Goal: Information Seeking & Learning: Learn about a topic

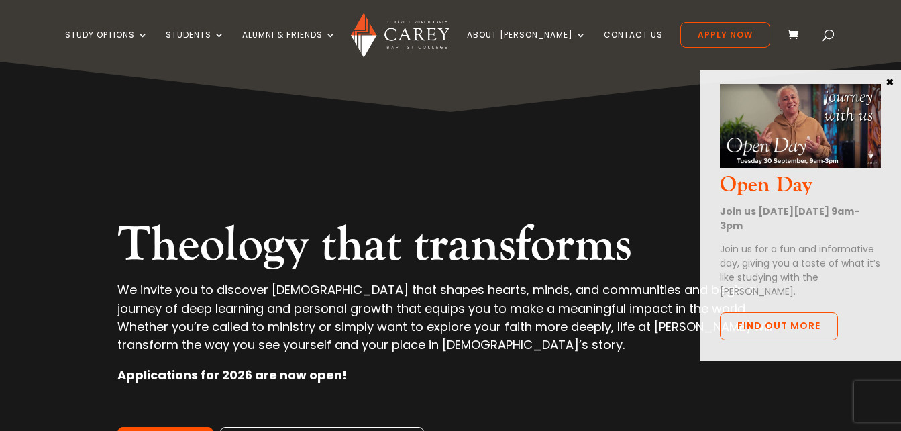
click at [888, 84] on button "×" at bounding box center [889, 81] width 13 height 12
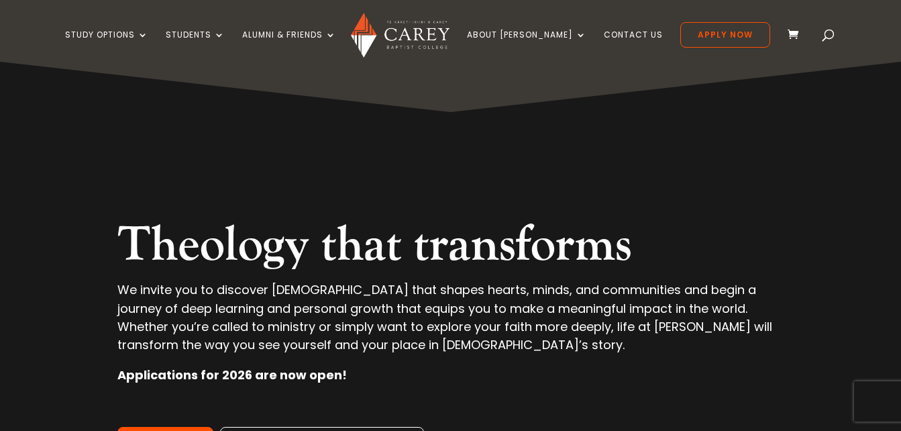
click at [788, 32] on span at bounding box center [796, 35] width 17 height 15
click at [719, 30] on link "Apply Now" at bounding box center [725, 34] width 90 height 25
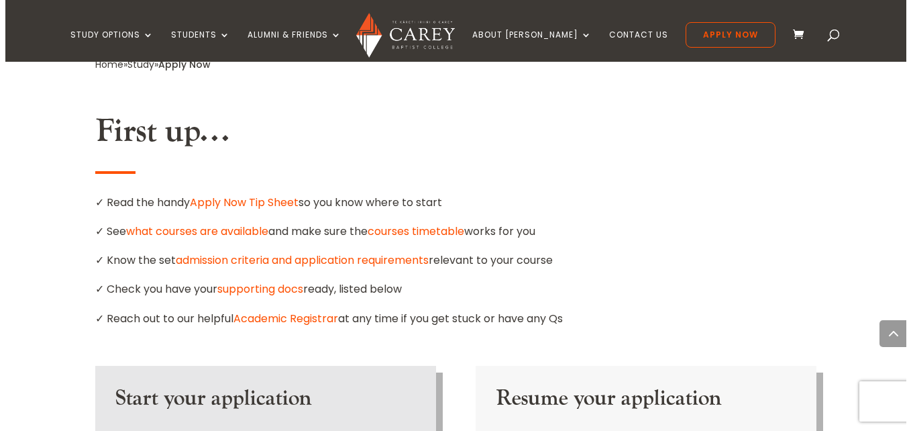
scroll to position [1129, 0]
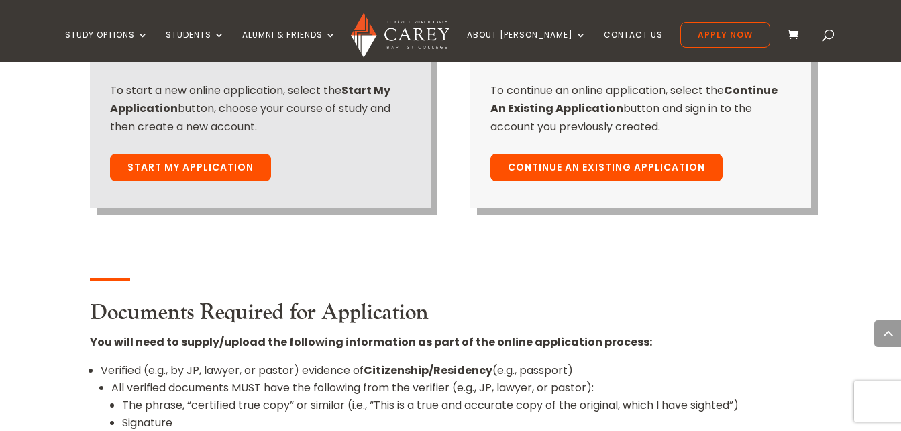
click at [215, 154] on link "Start My Application" at bounding box center [190, 168] width 161 height 28
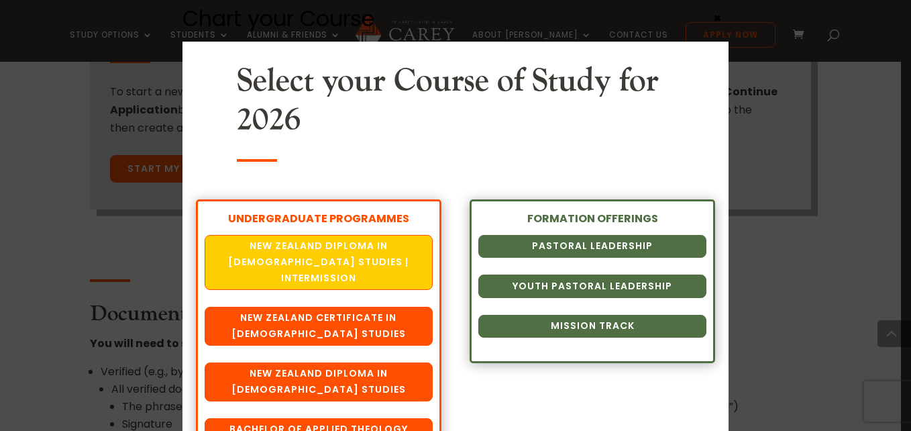
scroll to position [42, 0]
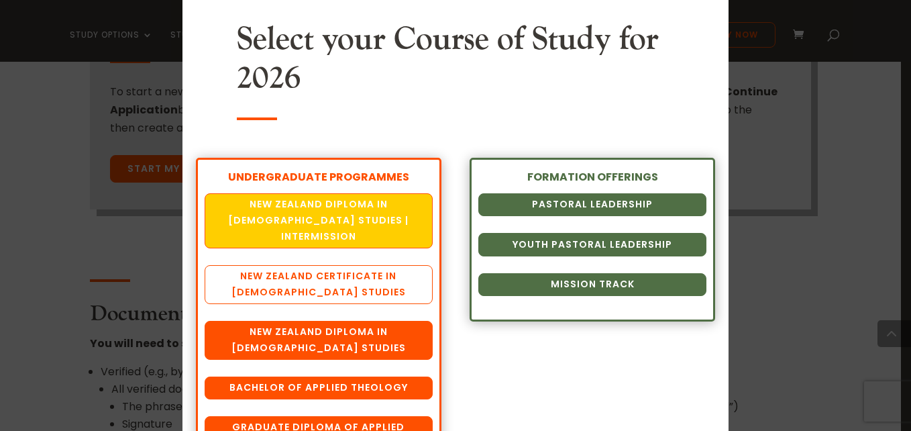
click at [286, 272] on link "New Zealand Certificate in [DEMOGRAPHIC_DATA] Studies" at bounding box center [319, 284] width 228 height 39
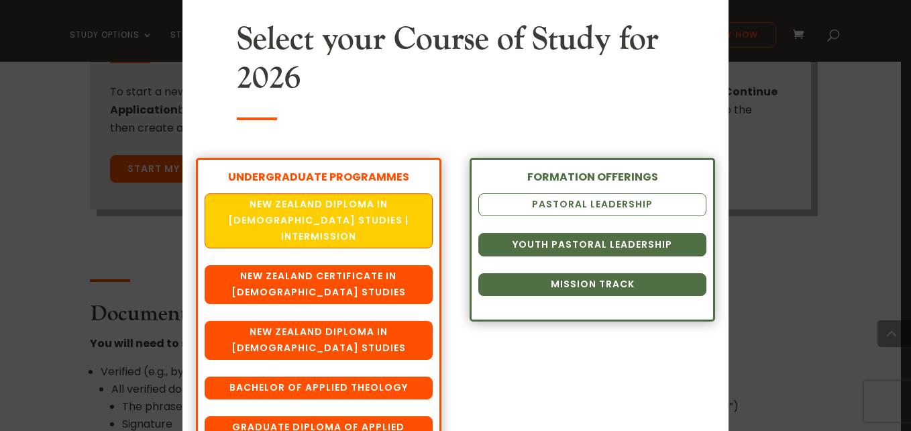
click at [574, 210] on link "Pastoral Leadership" at bounding box center [592, 204] width 228 height 23
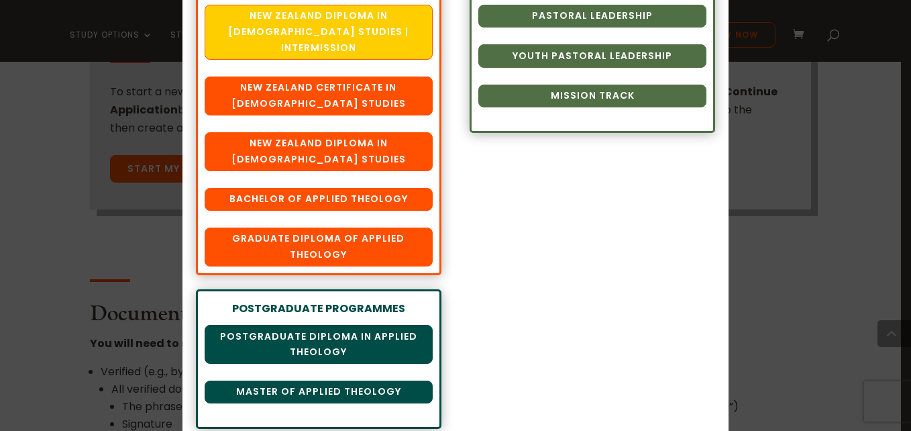
scroll to position [0, 0]
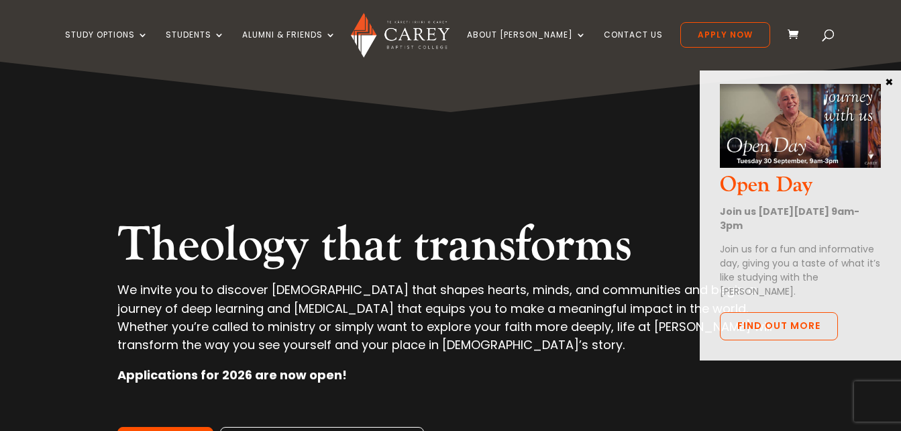
click at [886, 79] on button "×" at bounding box center [889, 81] width 13 height 12
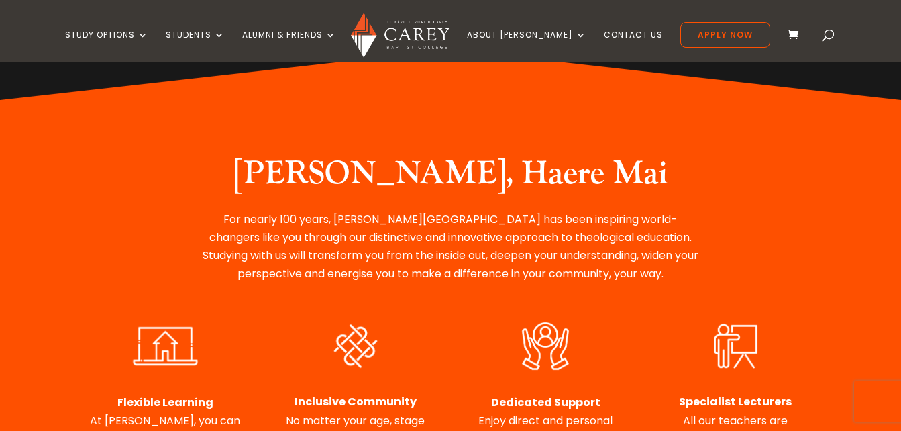
scroll to position [450, 0]
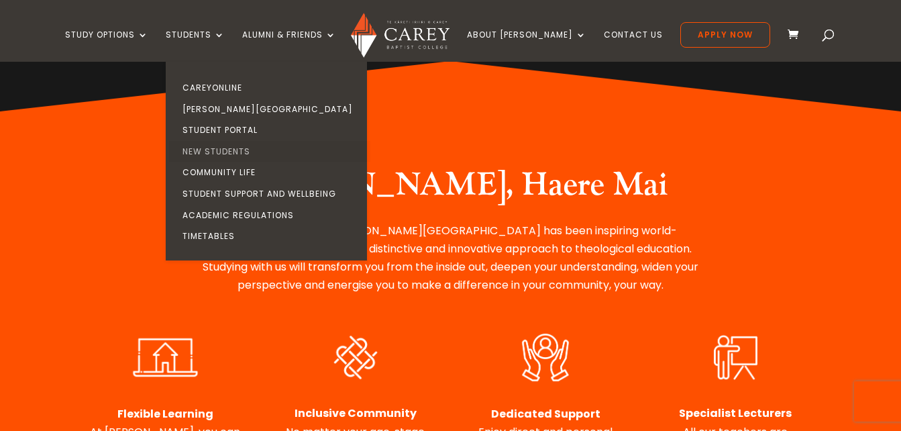
click at [244, 142] on link "New Students" at bounding box center [269, 151] width 201 height 21
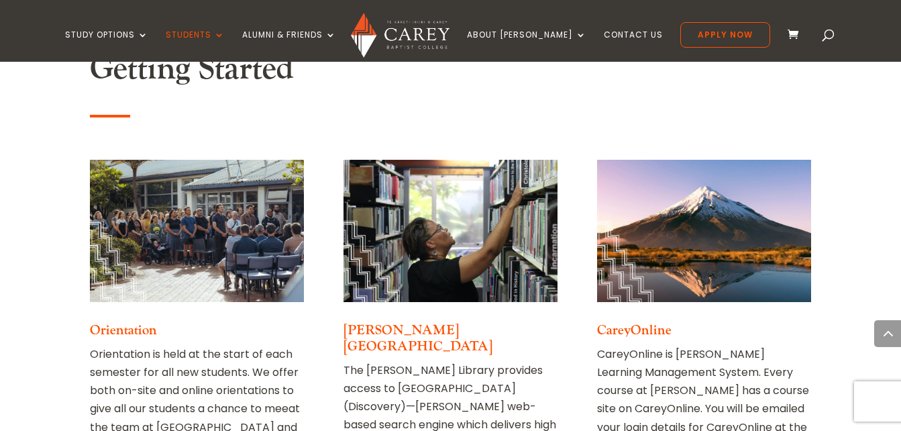
scroll to position [699, 0]
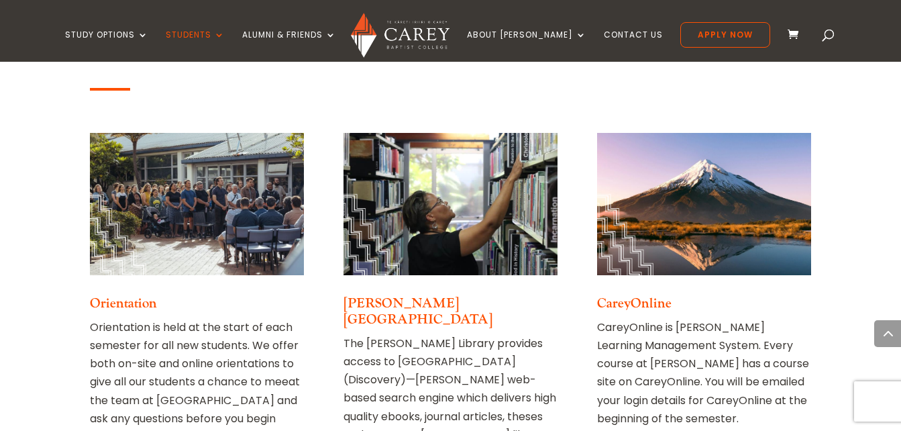
click at [417, 240] on img at bounding box center [451, 204] width 214 height 142
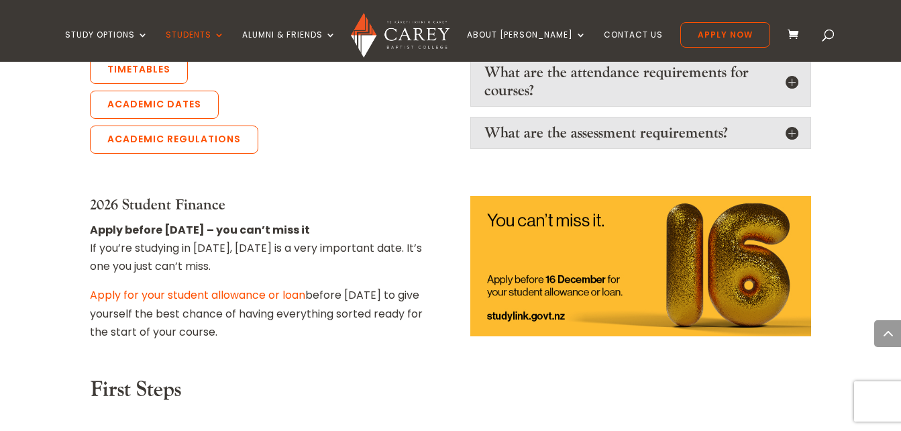
scroll to position [1513, 0]
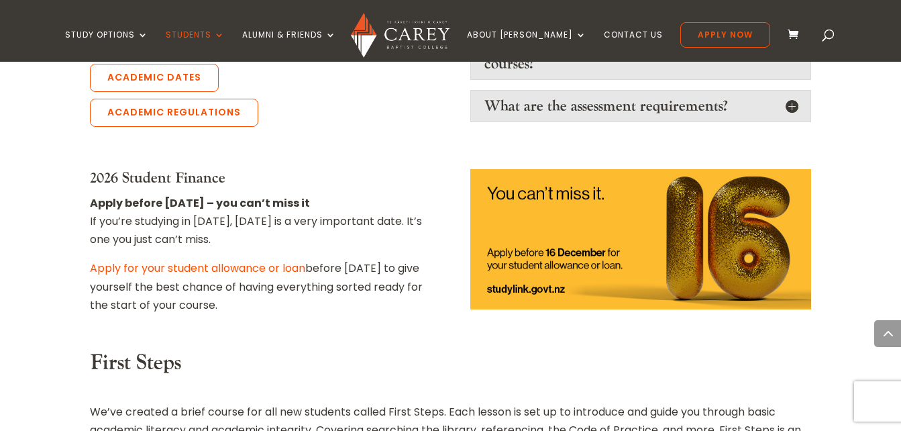
click at [207, 260] on link "Apply for your student allowance or loan" at bounding box center [197, 267] width 215 height 15
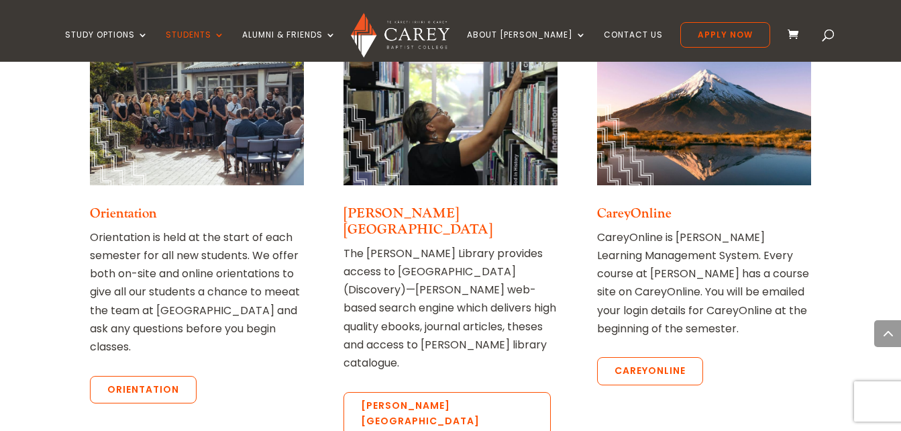
scroll to position [771, 0]
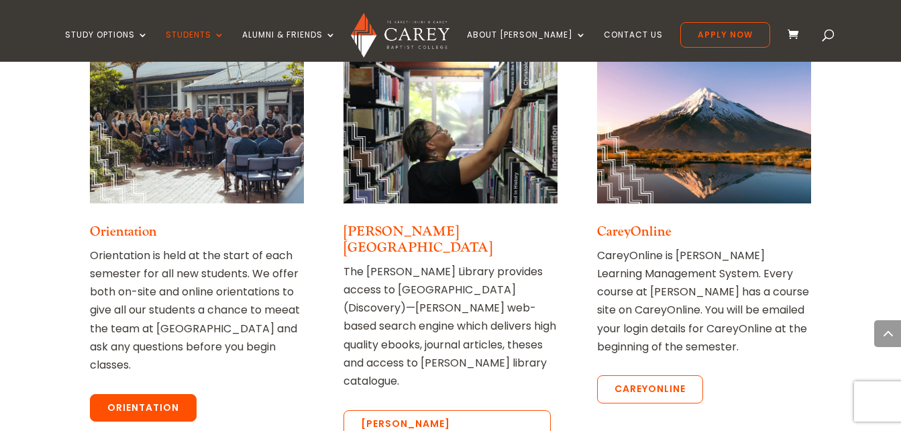
click at [160, 394] on link "Orientation" at bounding box center [143, 408] width 107 height 28
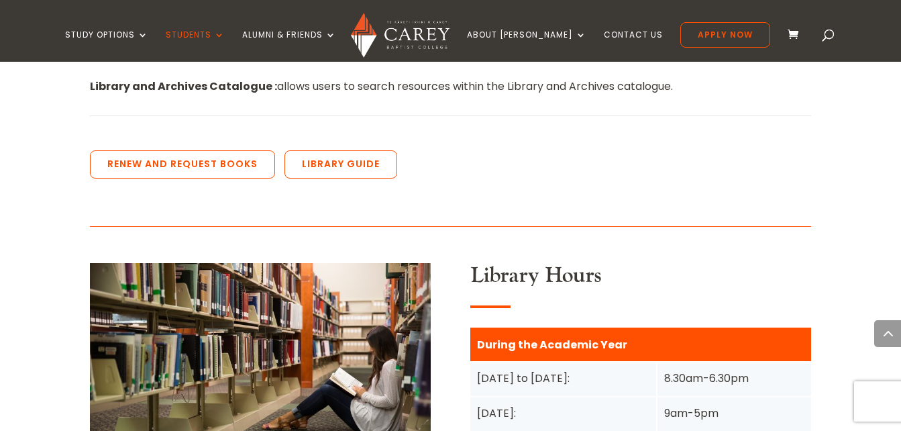
scroll to position [872, 0]
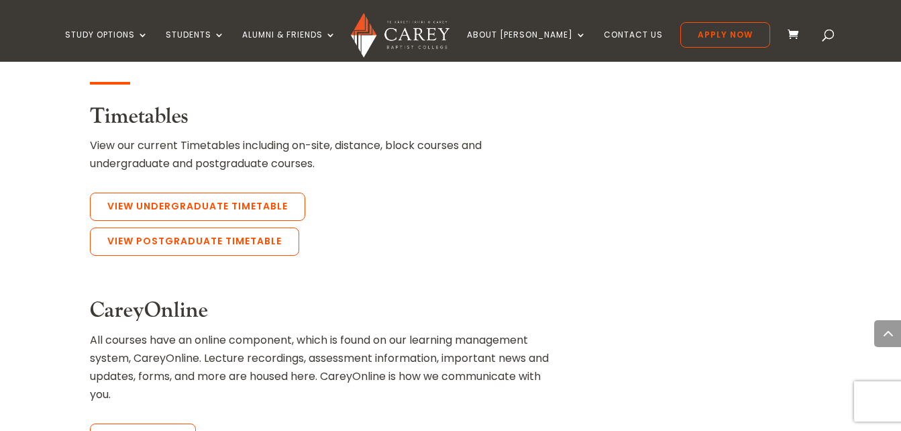
scroll to position [832, 0]
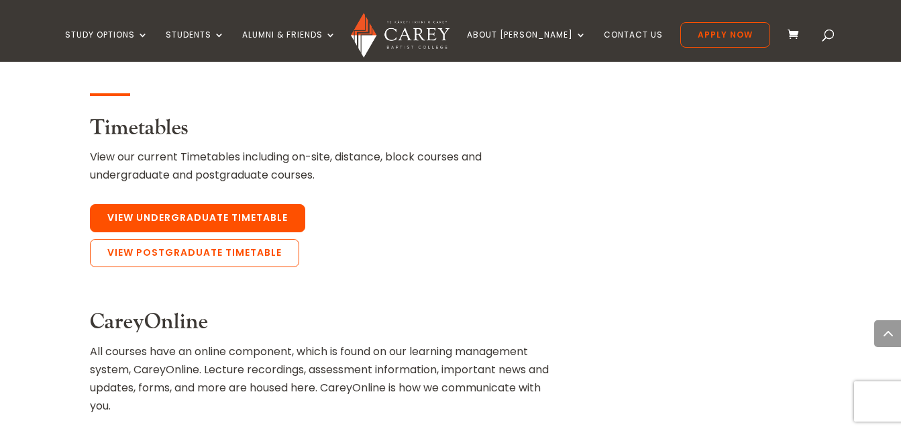
click at [187, 204] on link "View Undergraduate Timetable" at bounding box center [197, 218] width 215 height 28
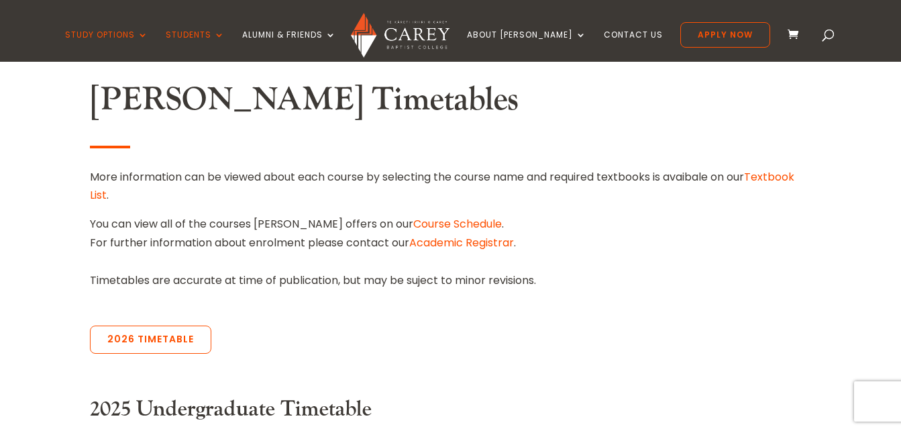
scroll to position [376, 0]
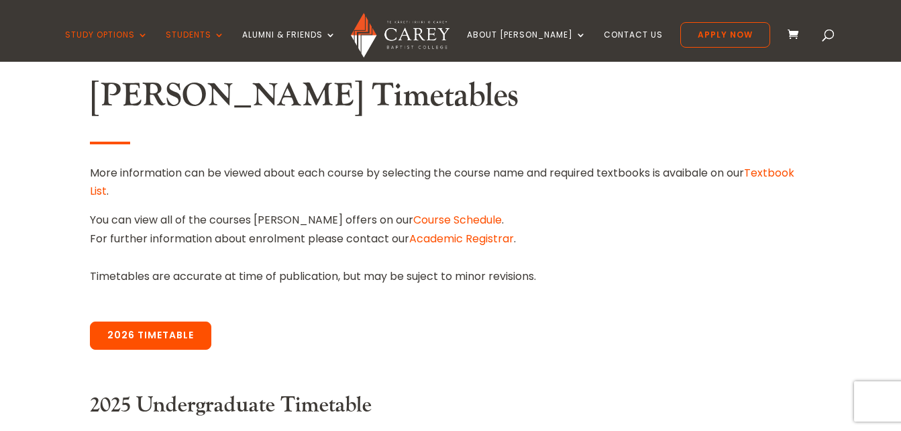
click at [118, 322] on link "2026 Timetable" at bounding box center [150, 335] width 121 height 28
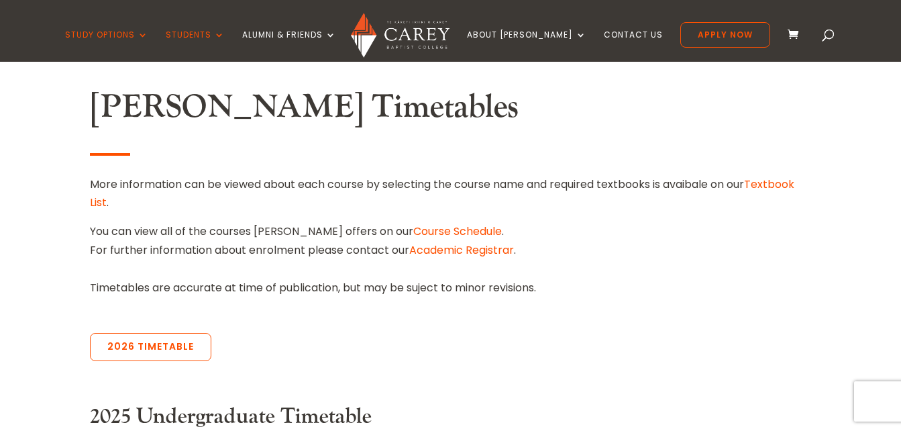
scroll to position [367, 0]
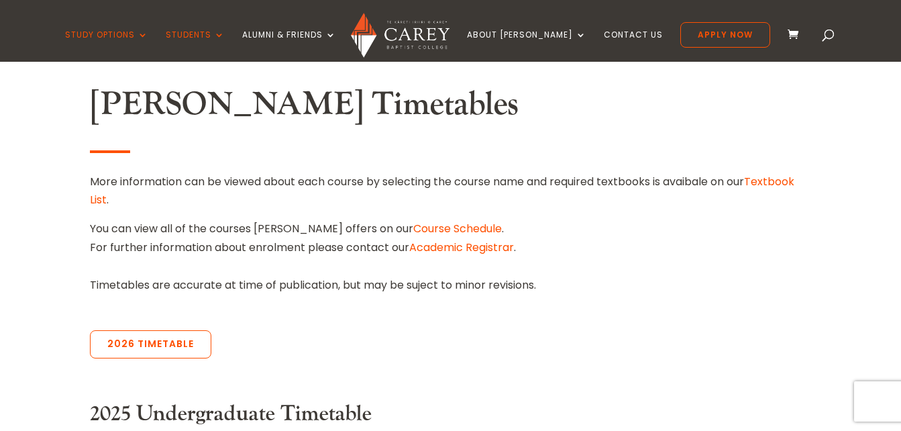
click at [794, 178] on link "Textbook List" at bounding box center [442, 191] width 705 height 34
click at [792, 180] on link "Textbook List" at bounding box center [442, 191] width 705 height 34
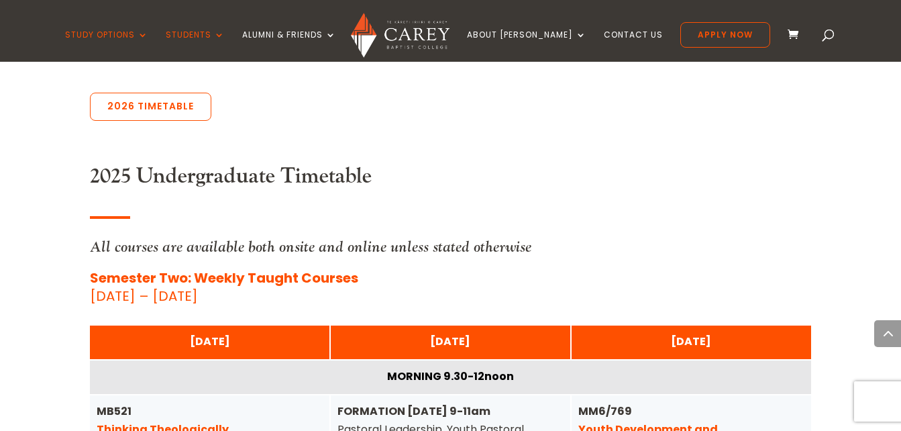
scroll to position [609, 0]
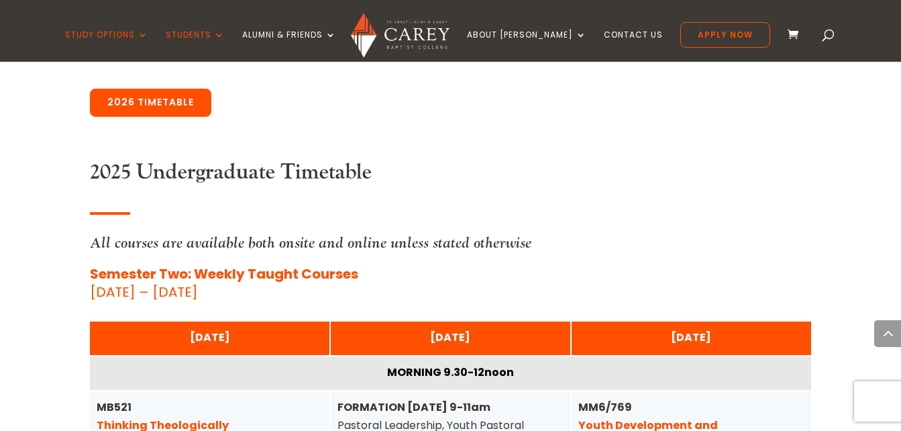
click at [120, 109] on link "2026 Timetable" at bounding box center [150, 103] width 121 height 28
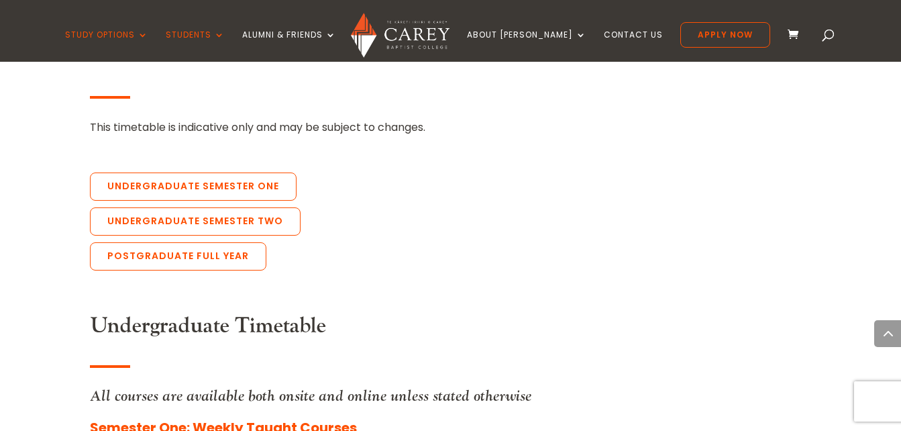
scroll to position [2996, 0]
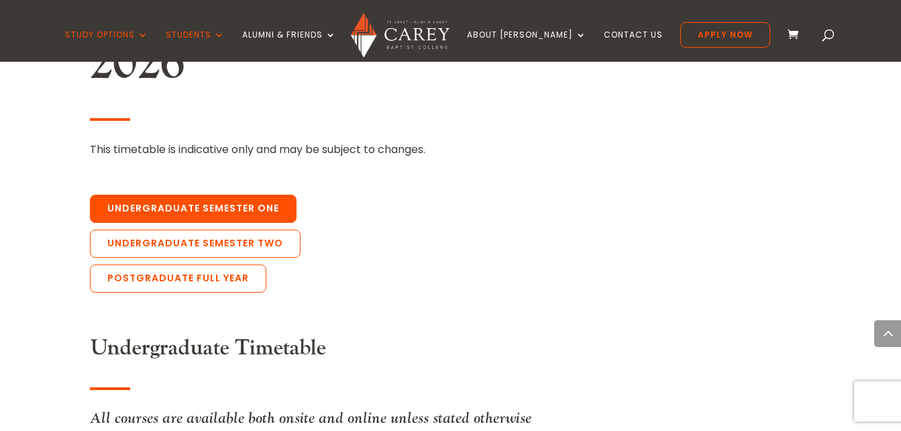
click at [158, 195] on link "Undergraduate Semester One" at bounding box center [193, 209] width 207 height 28
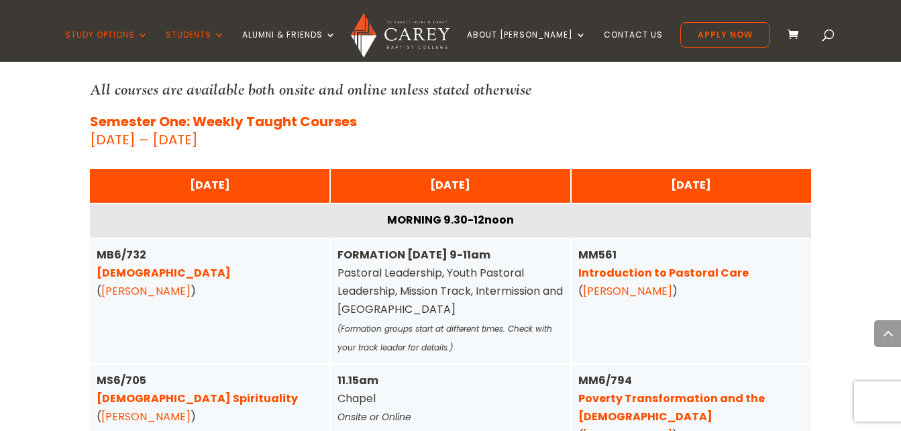
scroll to position [3325, 0]
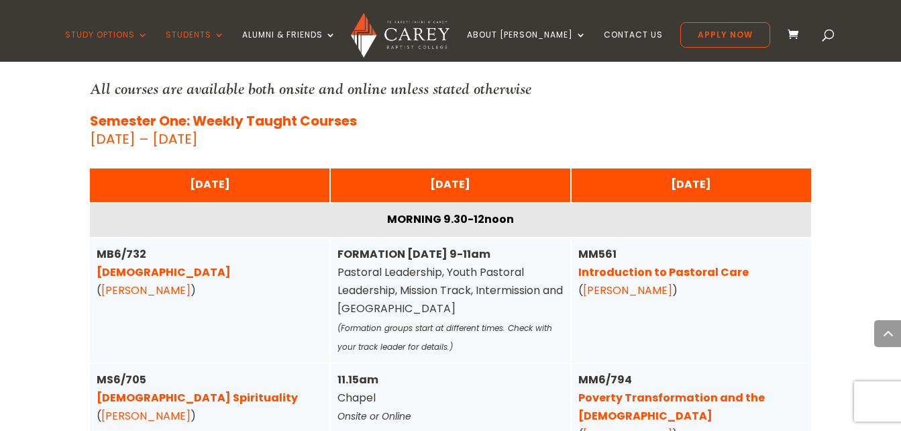
click at [136, 264] on link "[DEMOGRAPHIC_DATA]" at bounding box center [164, 271] width 134 height 15
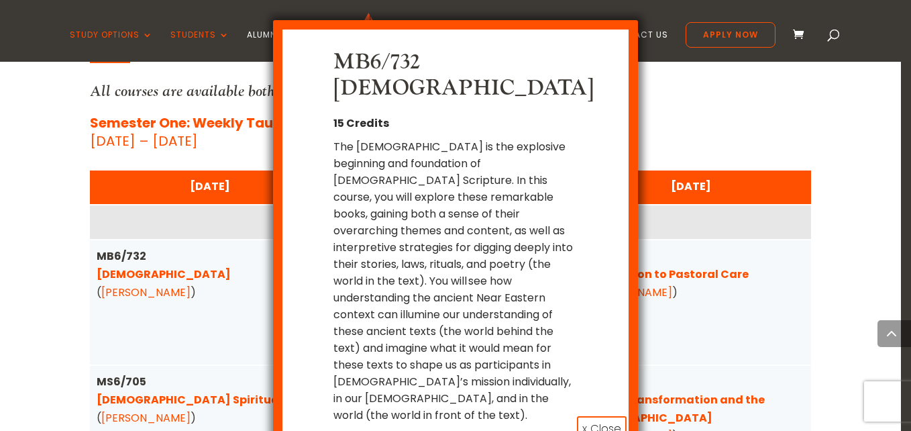
click at [732, 294] on div "MB6/732 [DEMOGRAPHIC_DATA] 15 Credits The [DEMOGRAPHIC_DATA] is the explosive b…" at bounding box center [455, 215] width 911 height 431
click at [673, 119] on div "MB6/732 [DEMOGRAPHIC_DATA] 15 Credits The [DEMOGRAPHIC_DATA] is the explosive b…" at bounding box center [455, 215] width 911 height 431
click at [610, 416] on button "x Close" at bounding box center [602, 428] width 50 height 25
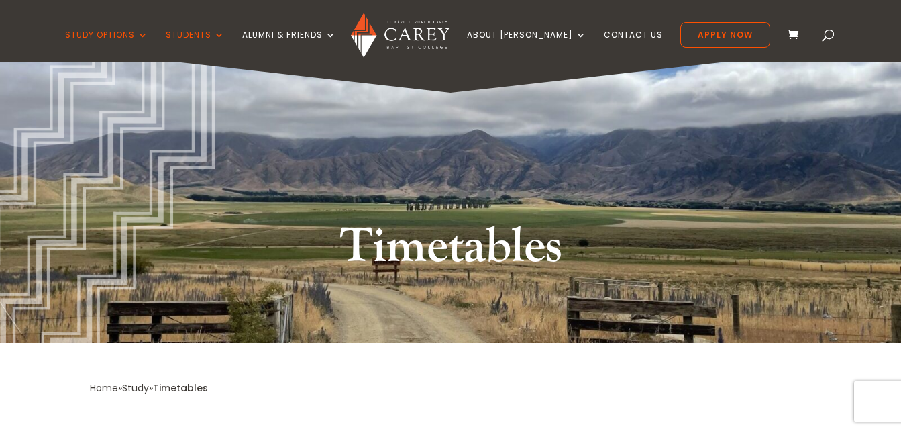
scroll to position [0, 0]
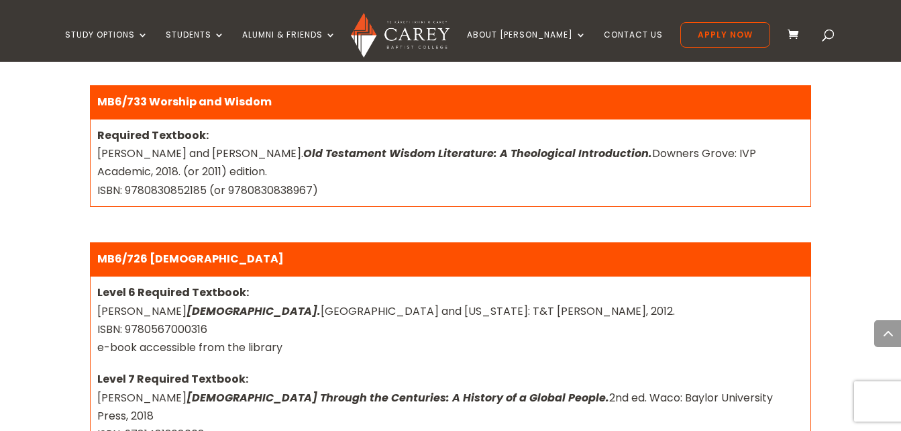
scroll to position [1825, 0]
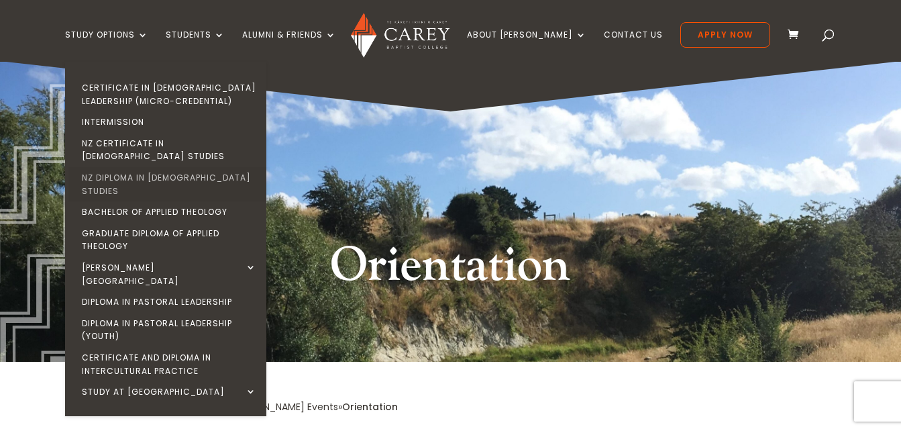
click at [179, 167] on link "NZ Diploma in [DEMOGRAPHIC_DATA] Studies" at bounding box center [168, 184] width 201 height 34
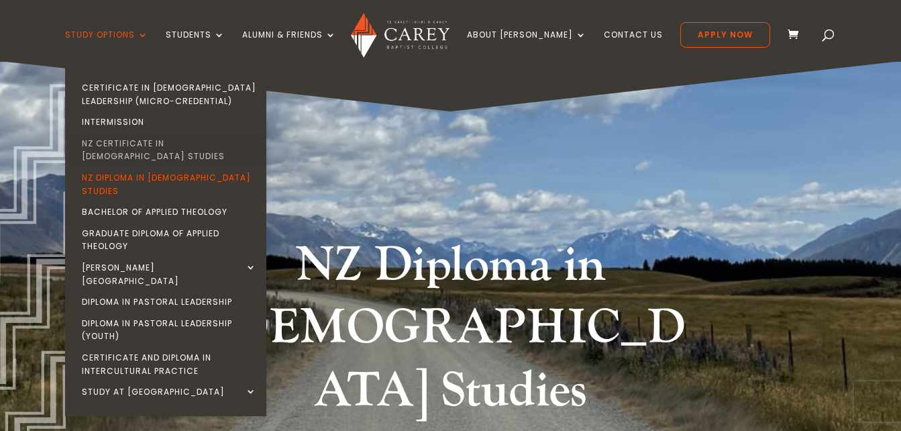
click at [204, 137] on link "NZ Certificate in [DEMOGRAPHIC_DATA] Studies" at bounding box center [168, 150] width 201 height 34
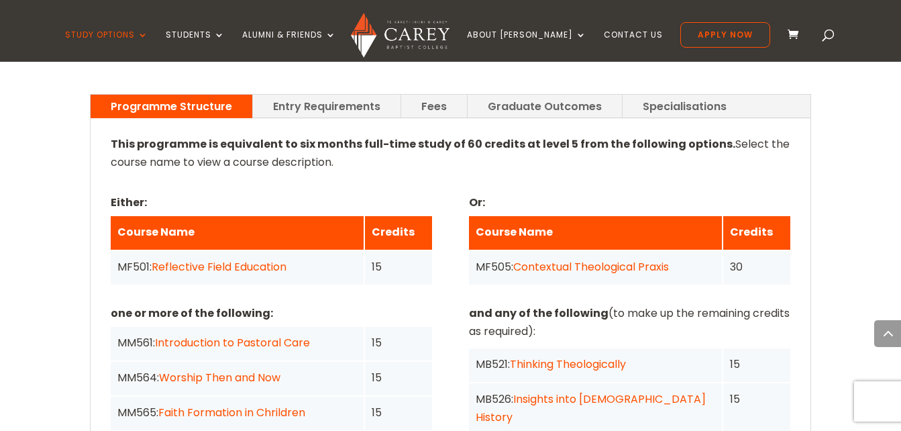
scroll to position [1020, 0]
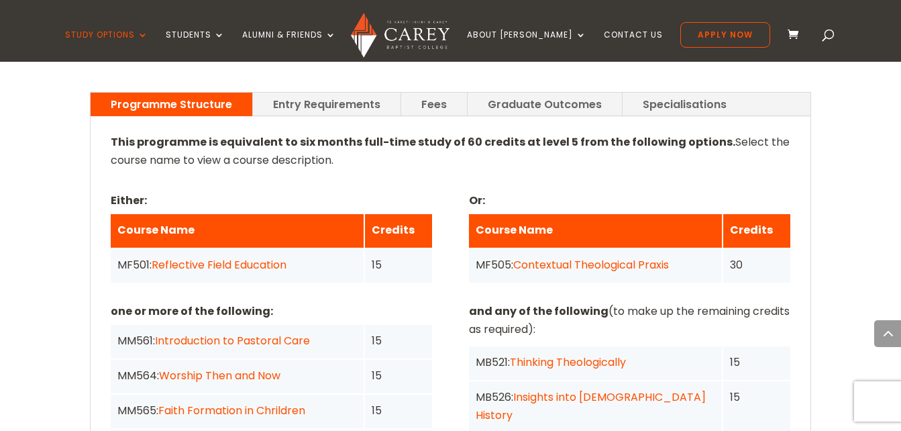
click at [242, 257] on link "Reflective Field Education" at bounding box center [219, 264] width 135 height 15
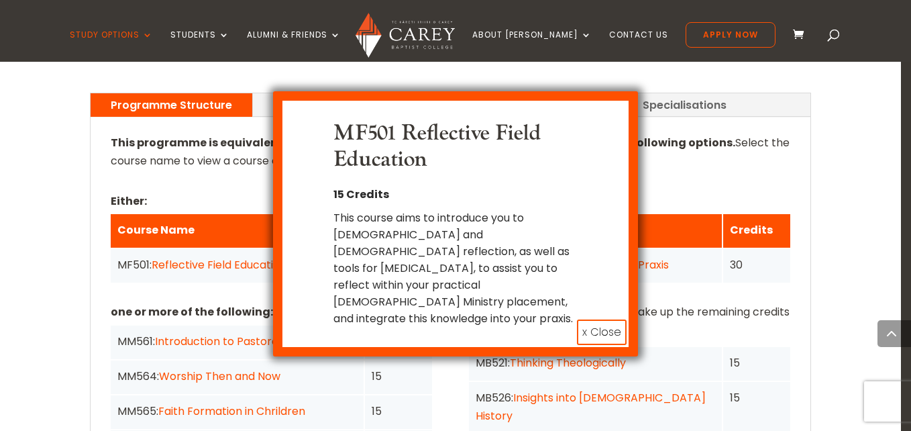
click at [594, 319] on button "x Close" at bounding box center [602, 331] width 50 height 25
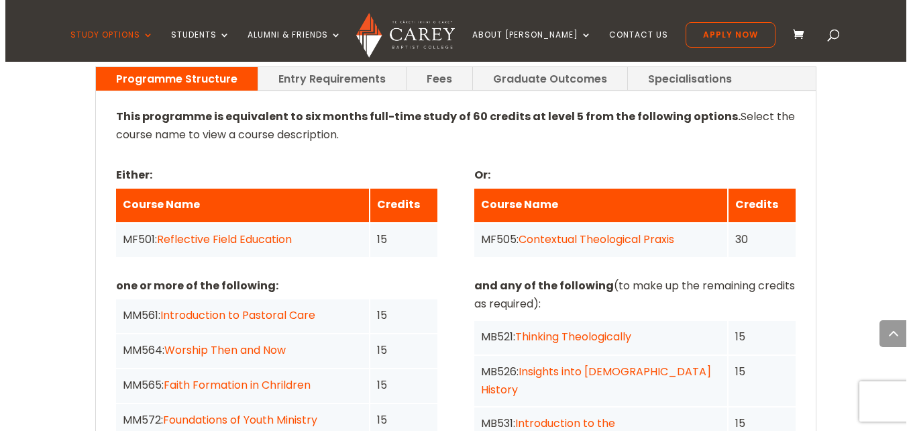
scroll to position [1047, 0]
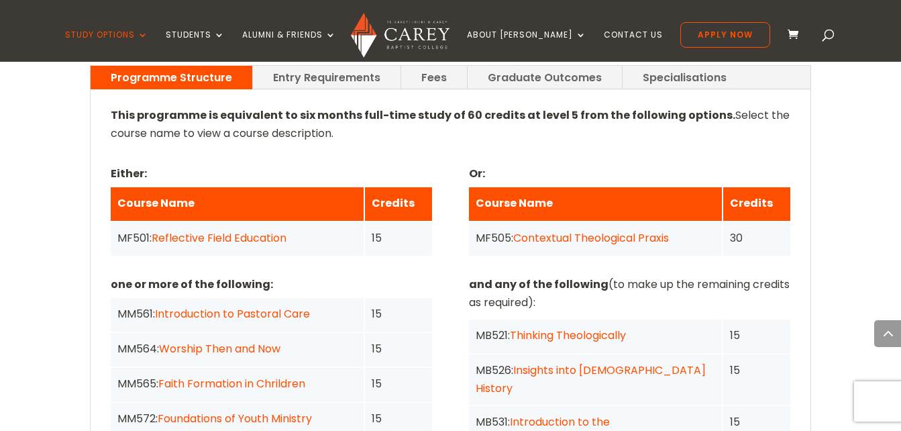
click at [277, 306] on link "Introduction to Pastoral Care" at bounding box center [232, 313] width 155 height 15
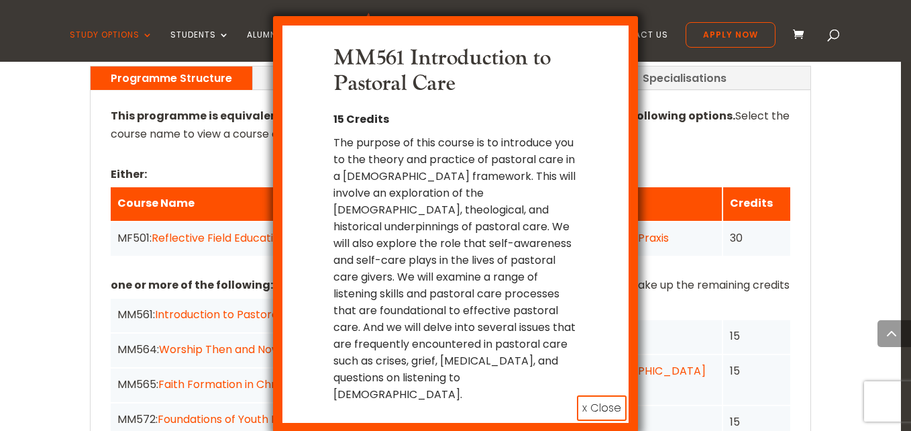
click at [593, 395] on button "x Close" at bounding box center [602, 407] width 50 height 25
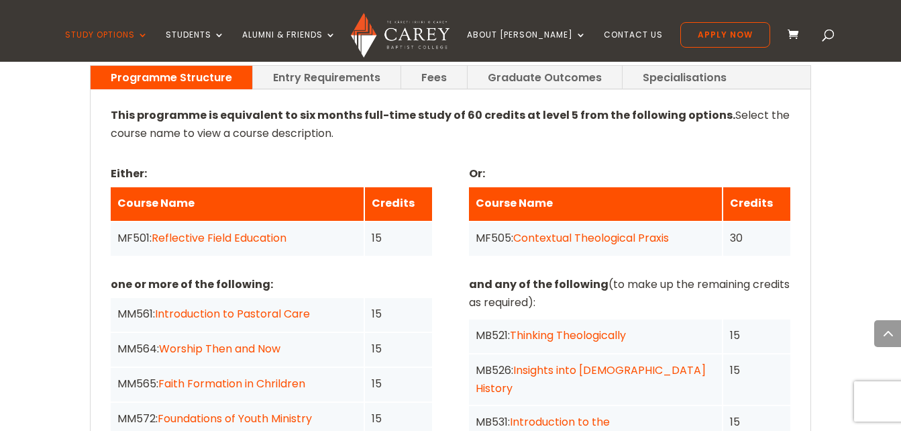
click at [272, 306] on link "Introduction to Pastoral Care" at bounding box center [232, 313] width 155 height 15
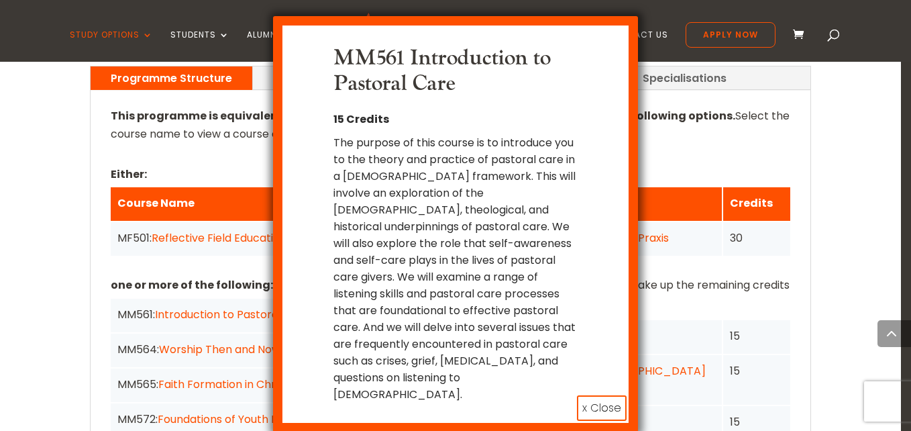
click at [615, 397] on button "x Close" at bounding box center [602, 407] width 50 height 25
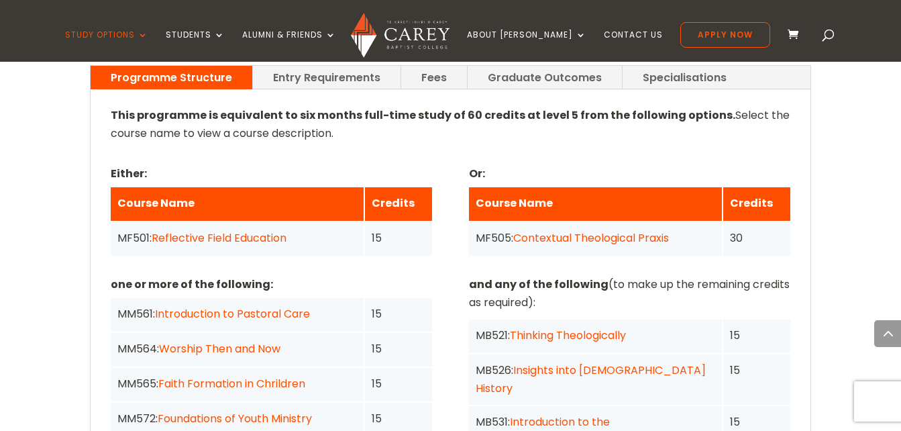
click at [268, 376] on link "Faith Formation in Chrildren" at bounding box center [231, 383] width 147 height 15
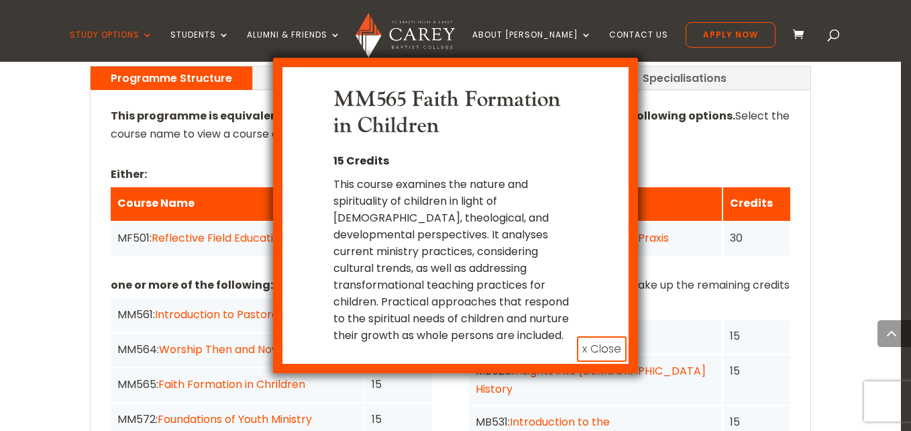
click at [599, 355] on button "x Close" at bounding box center [602, 348] width 50 height 25
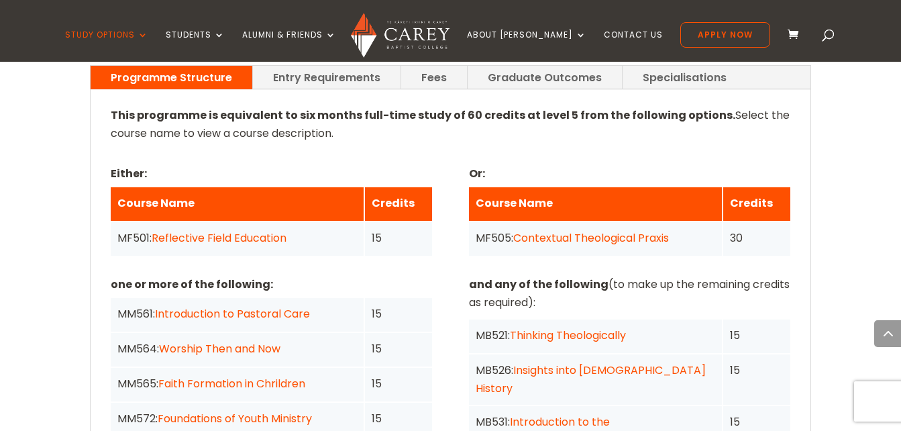
click at [278, 411] on link "Foundations of Youth Ministry" at bounding box center [235, 418] width 154 height 15
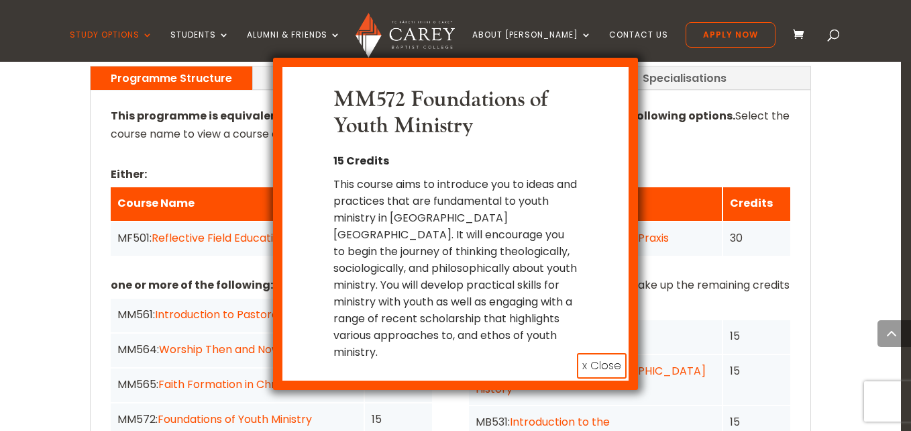
click at [602, 353] on button "x Close" at bounding box center [602, 365] width 50 height 25
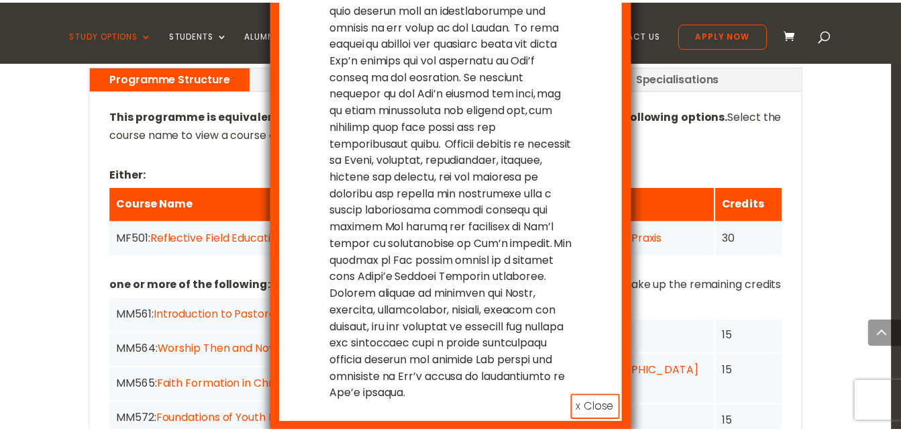
scroll to position [184, 0]
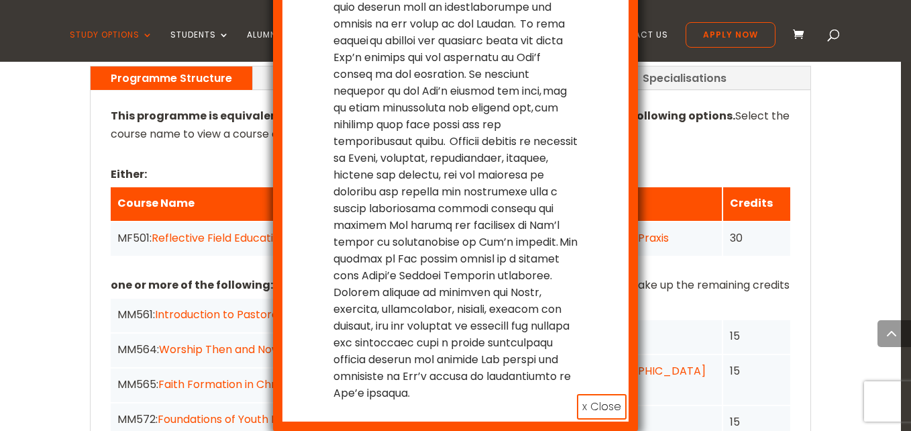
click at [847, 266] on div "MM581 Mission of God 15 Credits x Close" at bounding box center [455, 215] width 911 height 431
click at [605, 396] on button "x Close" at bounding box center [602, 406] width 50 height 25
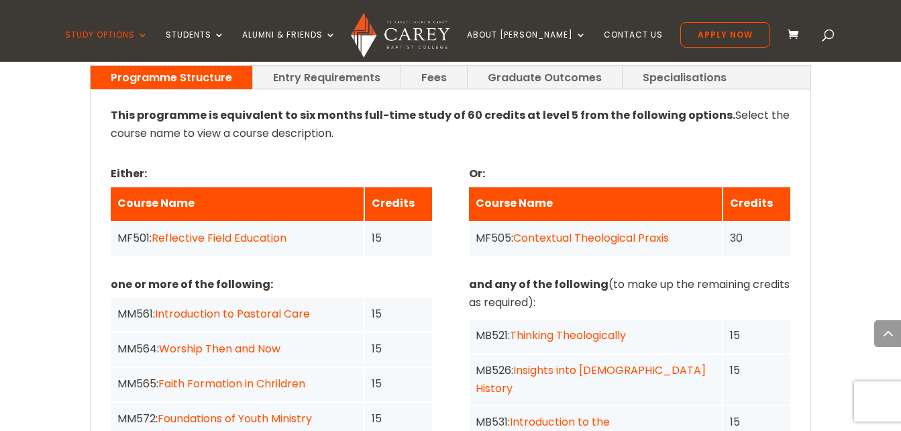
click at [225, 341] on link "Worship Then and Now" at bounding box center [219, 348] width 121 height 15
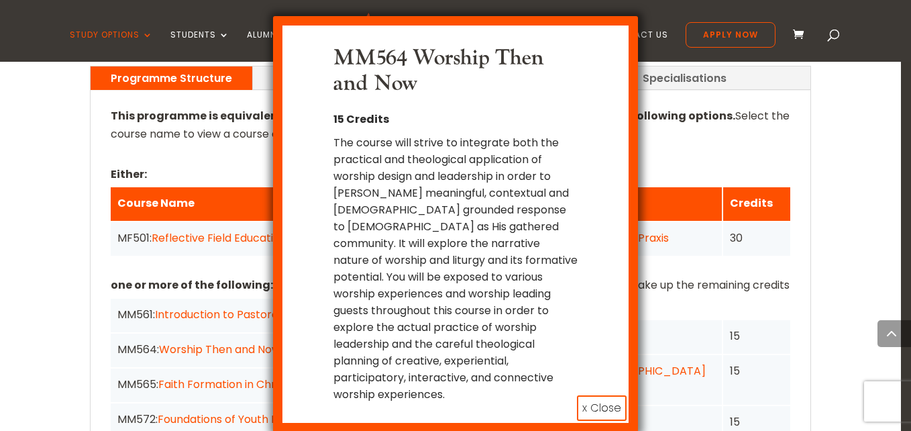
click at [575, 392] on div "MM564 Worship Then and Now 15 Credits The course will strive to integrate both …" at bounding box center [455, 224] width 364 height 416
click at [579, 395] on button "x Close" at bounding box center [602, 407] width 50 height 25
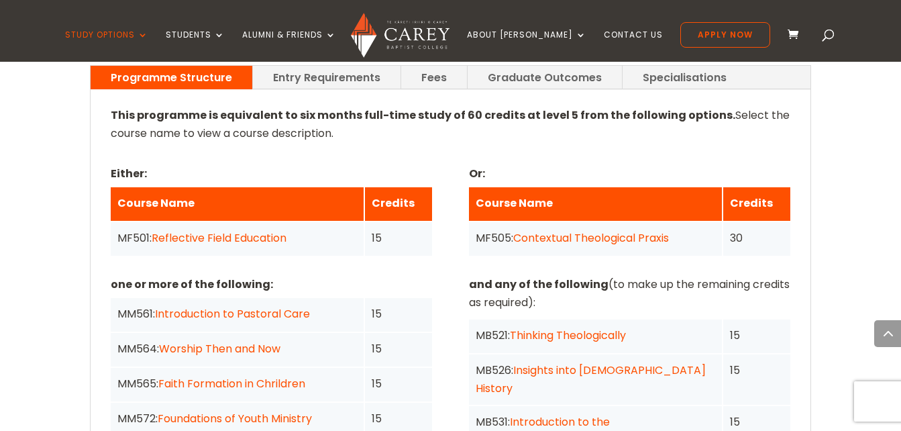
click at [573, 230] on link "Contextual Theological Praxis" at bounding box center [591, 237] width 156 height 15
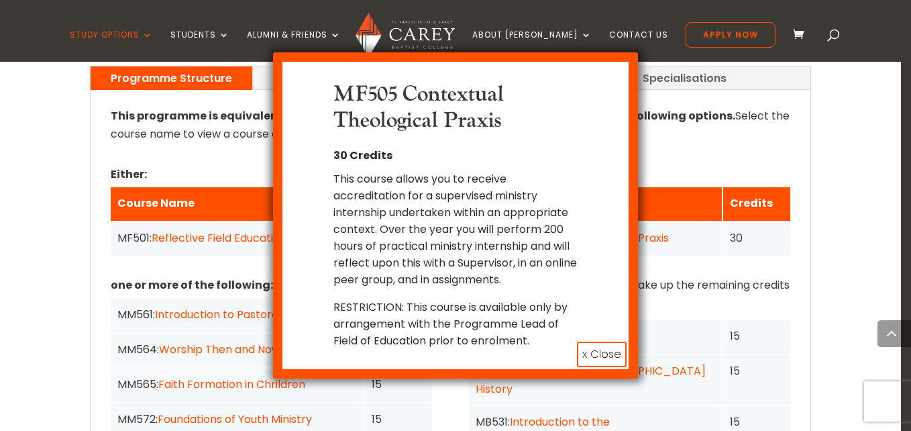
click at [617, 338] on div "MF505 Contextual Theological Praxis 30 Credits This course allows you to receiv…" at bounding box center [455, 215] width 364 height 326
click at [610, 352] on button "x Close" at bounding box center [602, 354] width 50 height 25
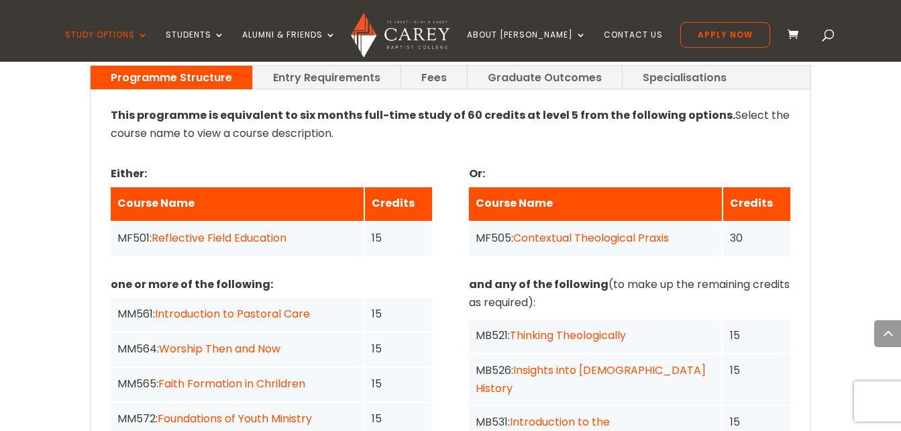
click at [594, 362] on link "Insights into Church History" at bounding box center [591, 379] width 230 height 34
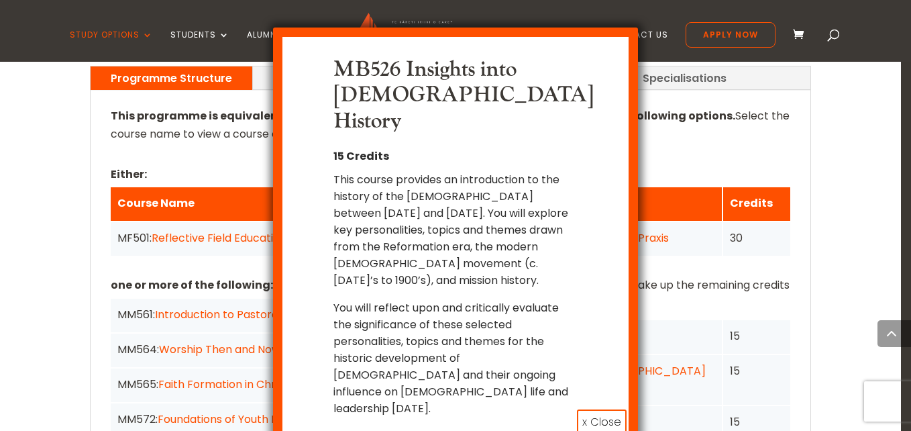
click at [595, 409] on button "x Close" at bounding box center [602, 421] width 50 height 25
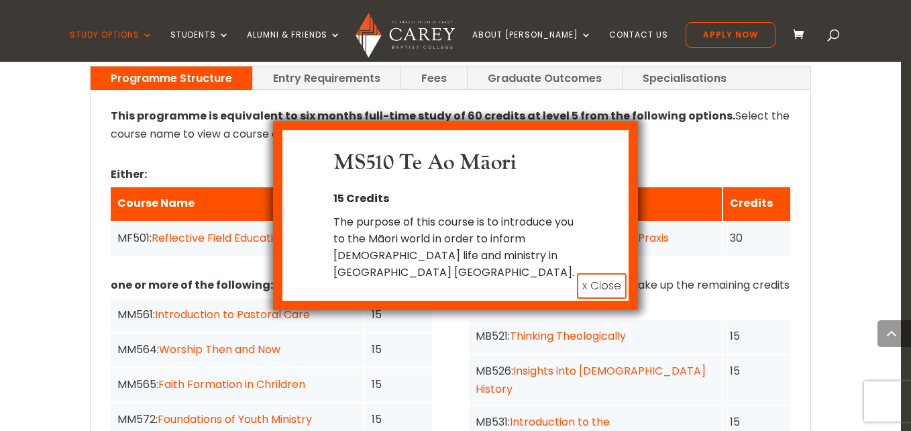
click at [619, 283] on button "x Close" at bounding box center [602, 285] width 50 height 25
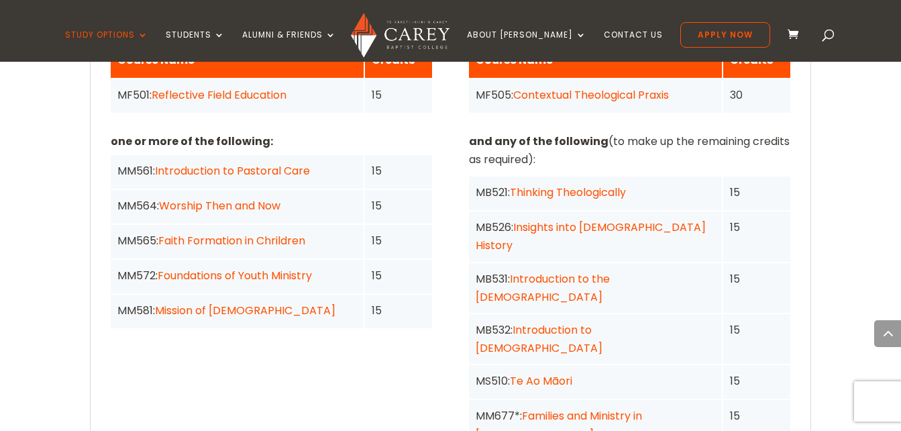
scroll to position [1216, 0]
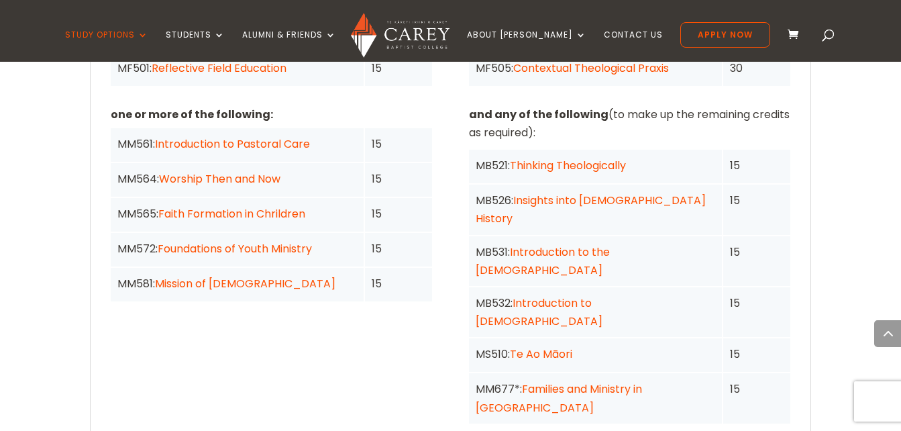
click at [548, 158] on link "Thinking Theologically" at bounding box center [568, 165] width 116 height 15
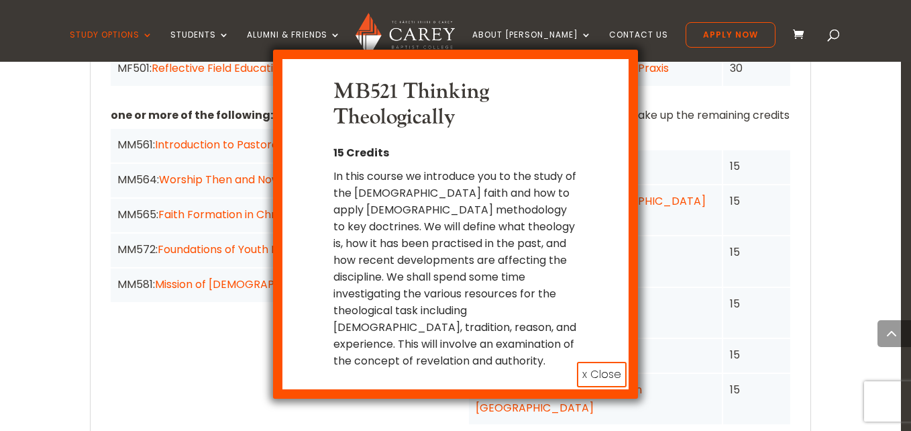
click at [620, 362] on button "x Close" at bounding box center [602, 374] width 50 height 25
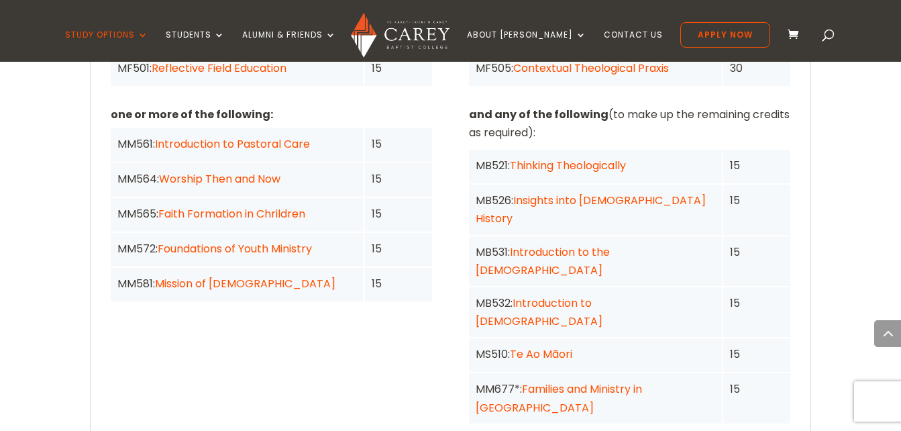
click at [610, 381] on link "Families and Ministry in Aotearoa" at bounding box center [559, 398] width 166 height 34
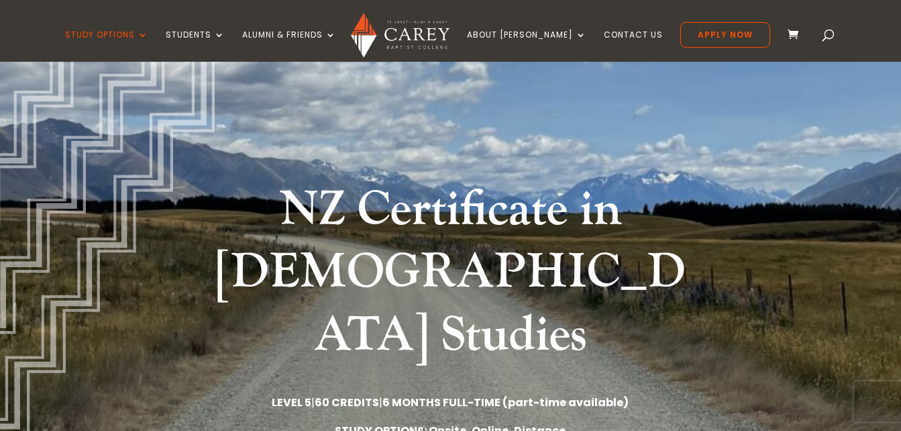
scroll to position [0, 0]
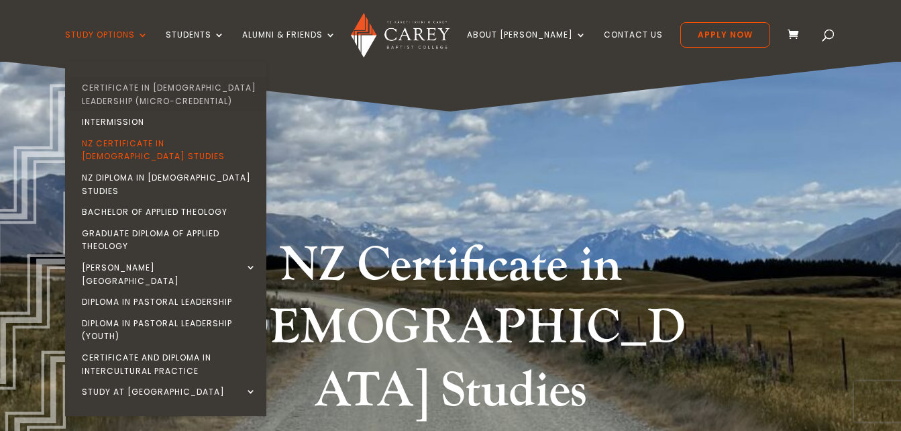
click at [149, 101] on link "Certificate in [DEMOGRAPHIC_DATA] Leadership (Micro-credential)" at bounding box center [168, 94] width 201 height 34
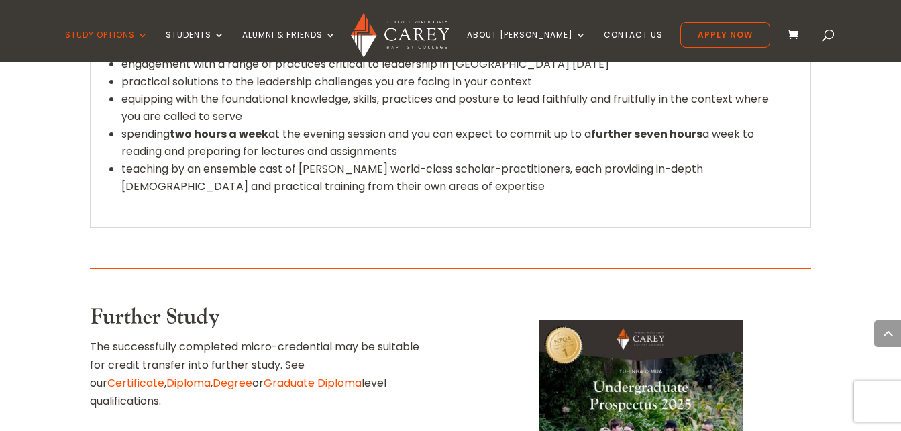
scroll to position [1932, 0]
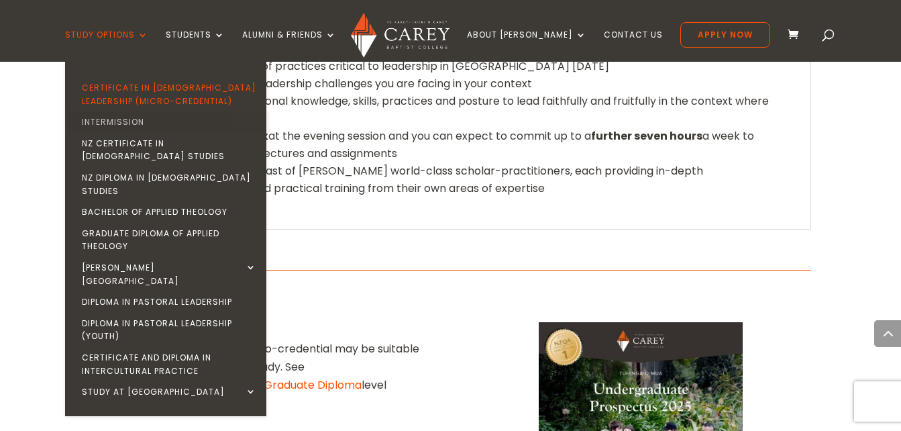
click at [140, 126] on link "Intermission" at bounding box center [168, 121] width 201 height 21
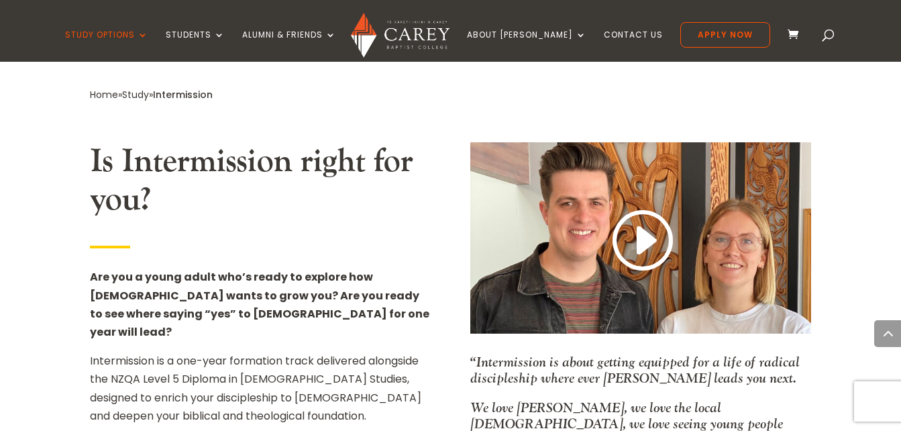
scroll to position [725, 0]
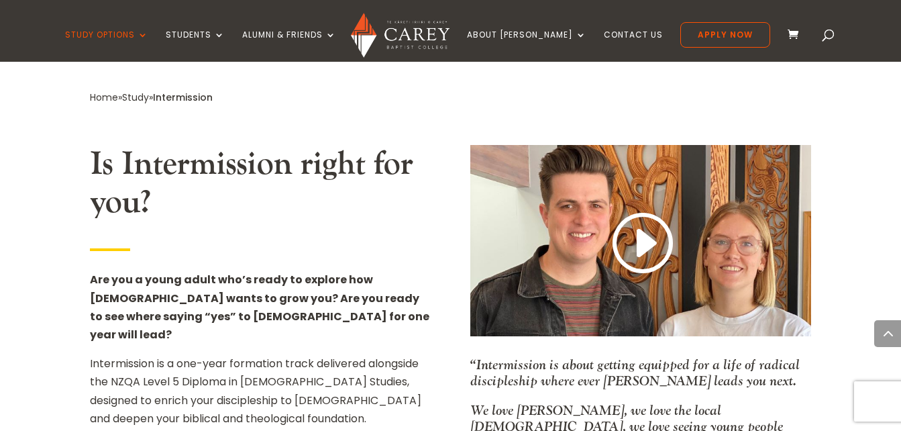
click at [118, 91] on span "Home » Study » Intermission" at bounding box center [151, 97] width 123 height 13
click at [147, 91] on link "Study" at bounding box center [135, 97] width 27 height 13
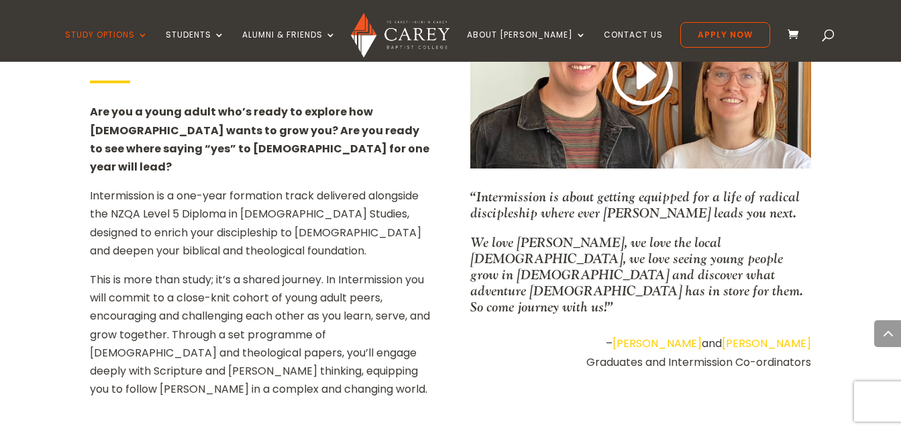
scroll to position [913, 0]
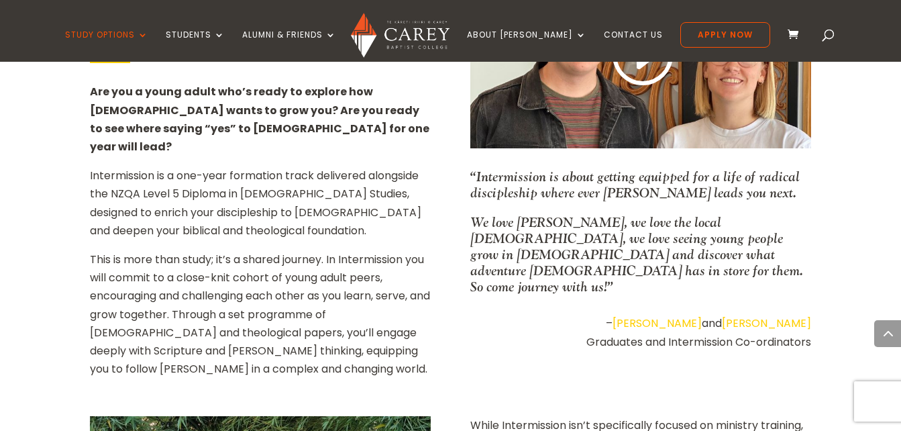
click at [671, 168] on p "“Intermission is about getting equipped for a life of radical discipleship wher…" at bounding box center [640, 191] width 341 height 46
copy p "equipped"
click at [773, 168] on p "“Intermission is about getting equipped for a life of radical discipleship wher…" at bounding box center [640, 191] width 341 height 46
click at [770, 168] on p "“Intermission is about getting equipped for a life of radical discipleship wher…" at bounding box center [640, 191] width 341 height 46
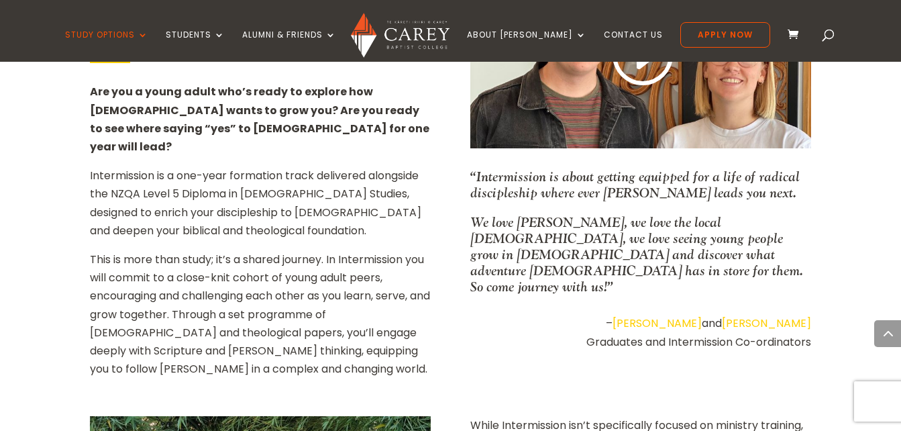
click at [770, 168] on p "“Intermission is about getting equipped for a life of radical discipleship wher…" at bounding box center [640, 191] width 341 height 46
copy p "radical"
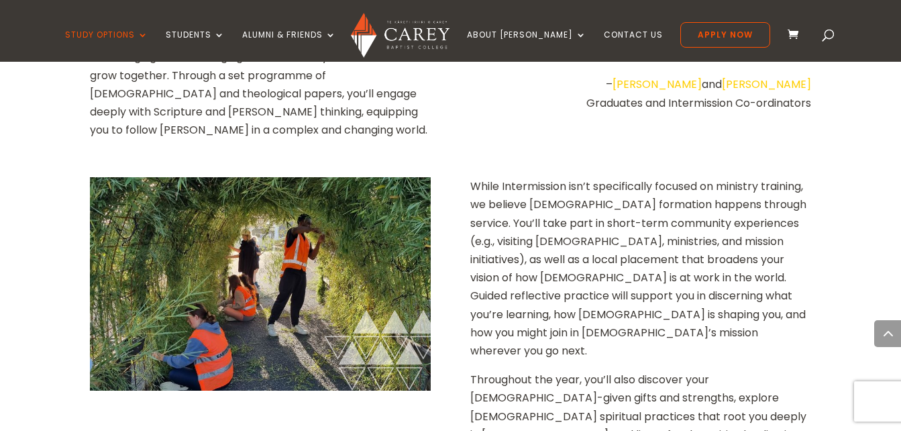
scroll to position [1154, 0]
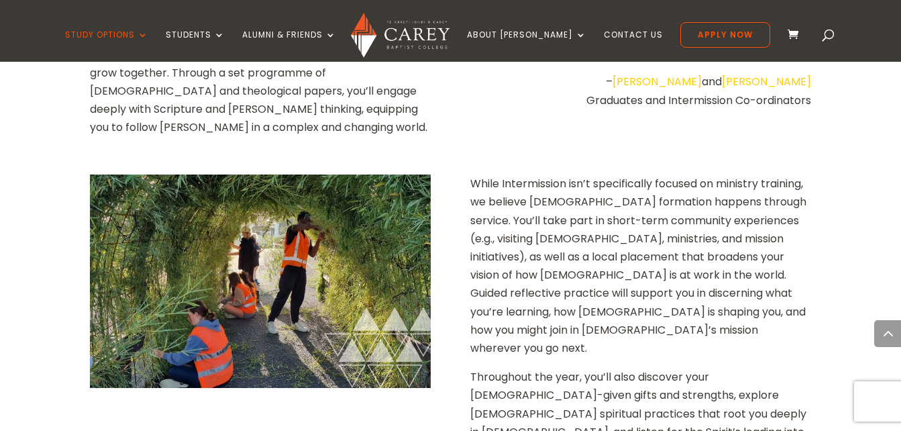
click at [525, 174] on p "While Intermission isn’t specifically focused on ministry training, we believe …" at bounding box center [640, 270] width 341 height 193
copy p "Intermission"
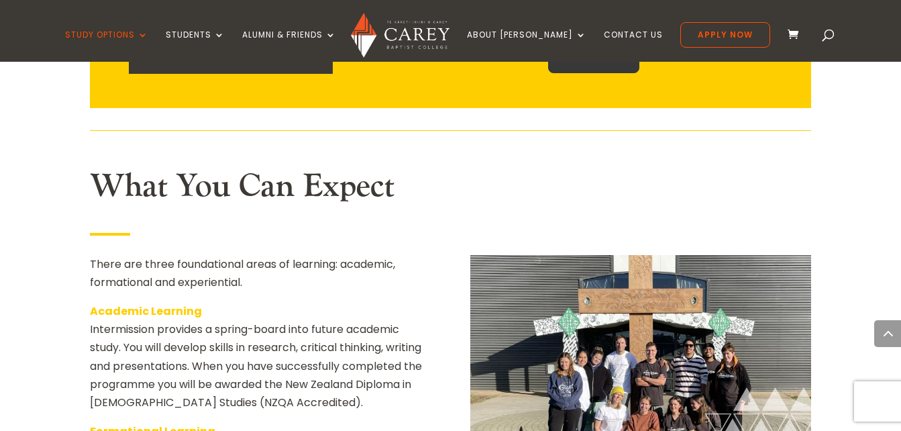
scroll to position [1932, 0]
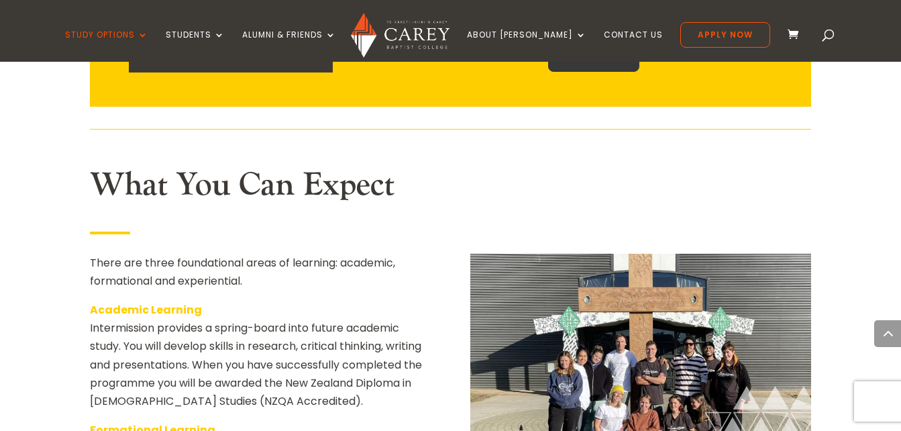
click at [587, 254] on img at bounding box center [640, 360] width 341 height 213
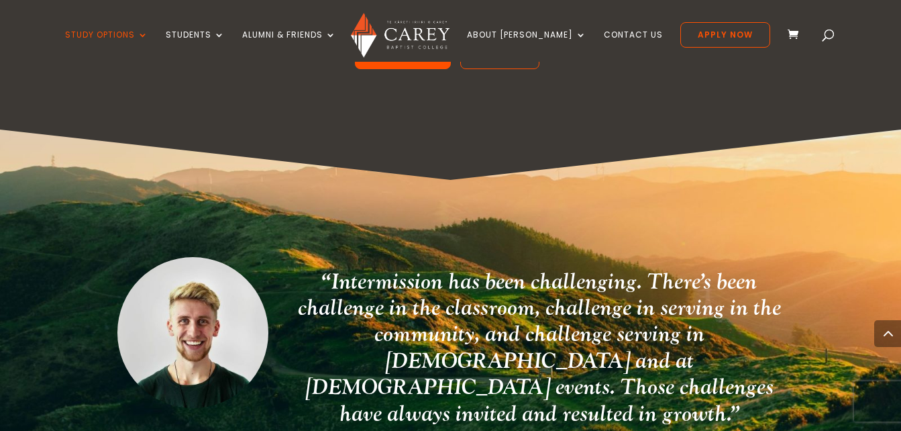
scroll to position [3677, 0]
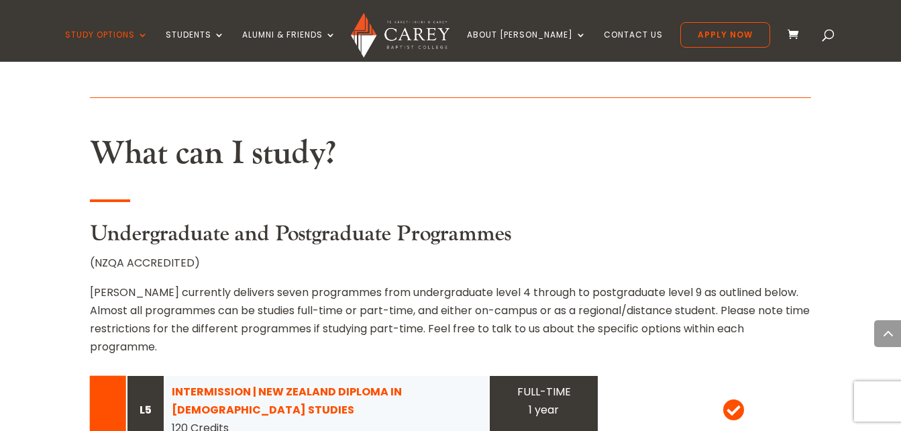
scroll to position [1100, 0]
